Goal: Task Accomplishment & Management: Manage account settings

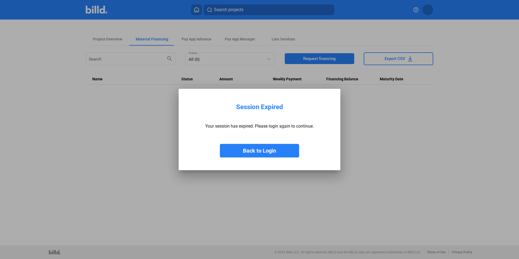
click at [261, 150] on button "Back to Login" at bounding box center [259, 151] width 79 height 14
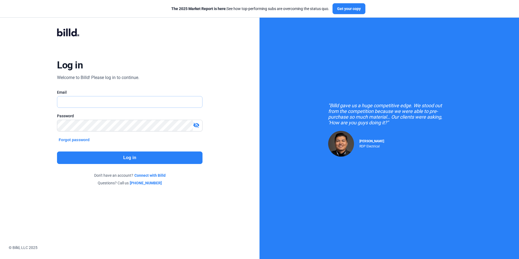
type input "[EMAIL_ADDRESS][DOMAIN_NAME]"
click at [123, 161] on button "Log in" at bounding box center [129, 157] width 145 height 12
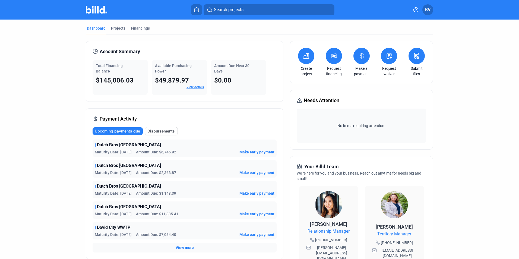
drag, startPoint x: 286, startPoint y: 35, endPoint x: 287, endPoint y: 59, distance: 24.7
click at [287, 59] on div "Account Summary Total Financing Balance $145,006.03 Available Purchasing Power …" at bounding box center [259, 211] width 347 height 355
